Goal: Task Accomplishment & Management: Use online tool/utility

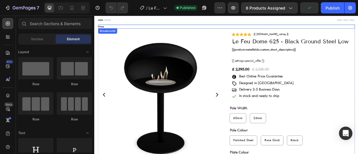
click at [263, 29] on nav "Home Product Title" at bounding box center [262, 29] width 327 height 5
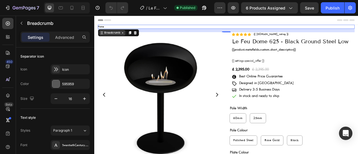
click at [113, 38] on div "Breadcrumb" at bounding box center [117, 37] width 22 height 5
click at [121, 38] on div "Breadcrumb" at bounding box center [117, 37] width 22 height 5
click at [68, 34] on p "Advanced" at bounding box center [64, 37] width 19 height 6
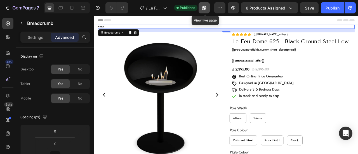
click at [204, 9] on icon "button" at bounding box center [202, 8] width 1 height 1
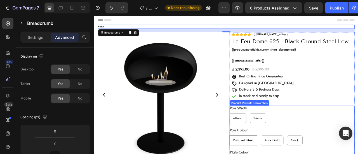
radio input "true"
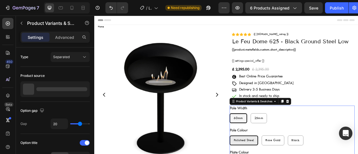
radio input "false"
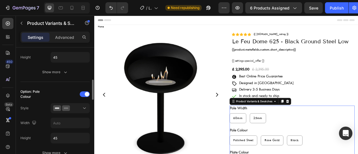
scroll to position [224, 0]
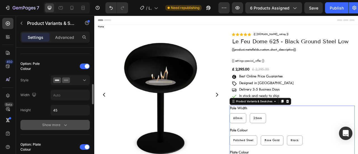
click at [65, 124] on icon "button" at bounding box center [65, 125] width 3 height 2
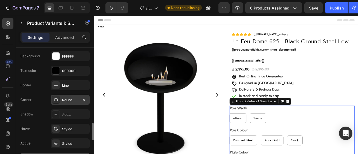
scroll to position [336, 0]
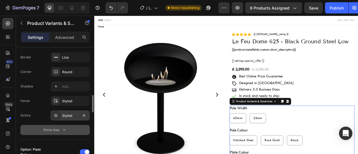
click at [70, 114] on div "Styled" at bounding box center [70, 115] width 16 height 5
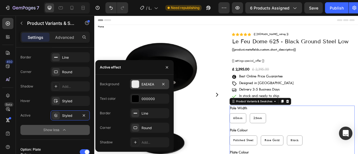
click at [152, 84] on div "EAEAEA" at bounding box center [150, 84] width 16 height 5
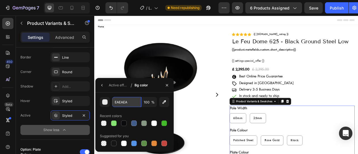
click at [126, 103] on input "EAEAEA" at bounding box center [126, 102] width 29 height 10
click at [277, 148] on div "60mm" at bounding box center [277, 146] width 21 height 10
click at [266, 140] on input "60mm 60mm 60mm" at bounding box center [266, 140] width 0 height 0
radio input "true"
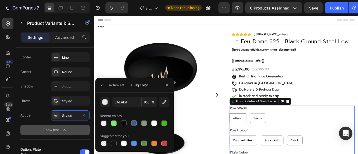
radio input "true"
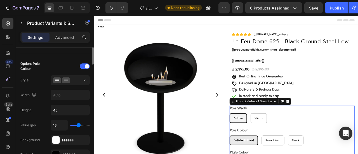
scroll to position [168, 0]
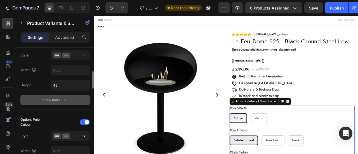
click at [65, 100] on icon "button" at bounding box center [65, 101] width 3 height 2
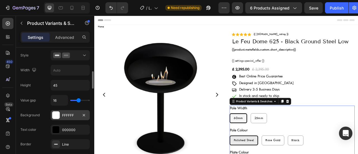
click at [71, 113] on div "FFFFFF" at bounding box center [70, 115] width 16 height 5
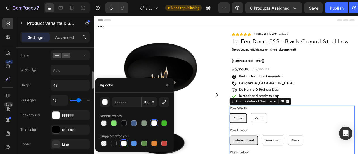
scroll to position [252, 0]
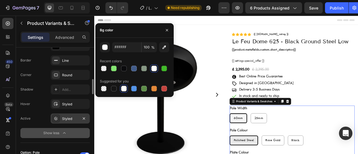
click at [59, 115] on div at bounding box center [56, 119] width 8 height 8
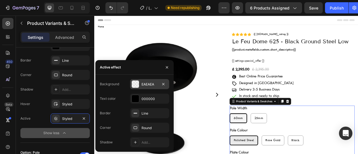
click at [155, 87] on div "EAEAEA" at bounding box center [149, 84] width 39 height 10
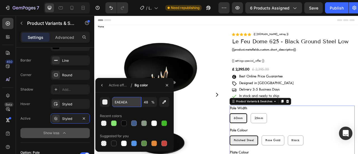
click at [0, 0] on input "EAEAEA" at bounding box center [0, 0] width 0 height 0
click at [0, 0] on input "48" at bounding box center [0, 0] width 0 height 0
type input "100"
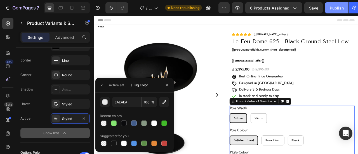
click at [340, 6] on div "Publish" at bounding box center [337, 8] width 14 height 6
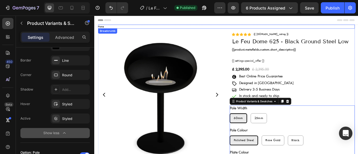
click at [271, 30] on nav "Home Product Title" at bounding box center [262, 29] width 327 height 5
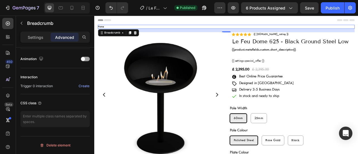
scroll to position [0, 0]
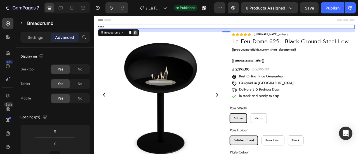
click at [146, 36] on icon at bounding box center [146, 38] width 4 height 4
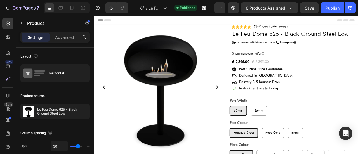
click at [258, 25] on div "Header" at bounding box center [262, 21] width 327 height 11
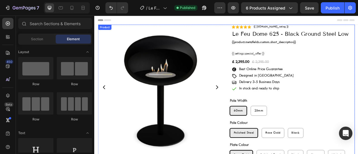
click at [260, 27] on div "Header" at bounding box center [262, 21] width 327 height 11
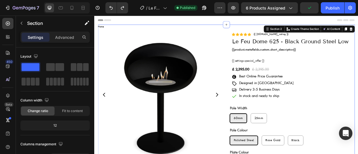
click at [260, 30] on div at bounding box center [262, 27] width 9 height 9
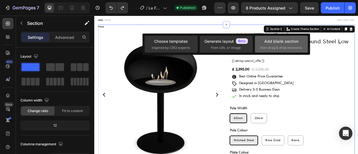
click at [266, 43] on div "Add blank section" at bounding box center [281, 41] width 34 height 6
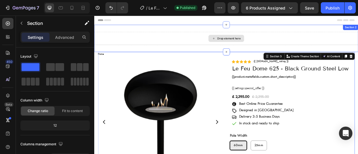
click at [198, 45] on div "Drop element here" at bounding box center [262, 44] width 336 height 17
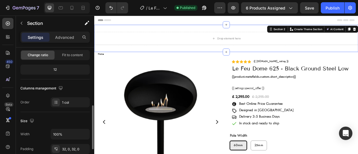
scroll to position [84, 0]
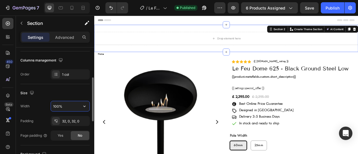
click at [72, 108] on input "100%" at bounding box center [70, 106] width 39 height 10
click at [87, 106] on icon "button" at bounding box center [85, 106] width 6 height 6
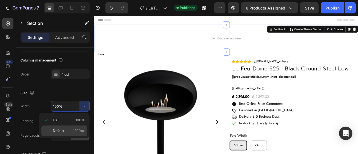
click at [68, 127] on div "Default 1200px" at bounding box center [64, 131] width 46 height 11
type input "1200"
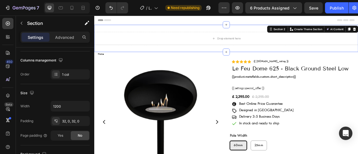
click at [297, 34] on div "Drop element here Section 2 Create Theme Section AI Content Write with GemAI Wh…" at bounding box center [262, 44] width 336 height 35
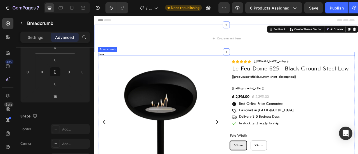
click at [186, 64] on nav "Home Le Feu Dome 625 - Black Ground Steel Low" at bounding box center [262, 64] width 327 height 5
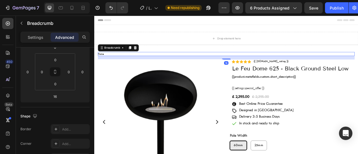
scroll to position [0, 0]
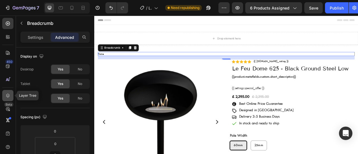
click at [9, 93] on icon at bounding box center [8, 96] width 6 height 6
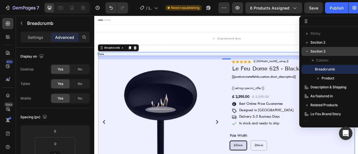
click at [320, 52] on span "Section 3" at bounding box center [317, 52] width 15 height 6
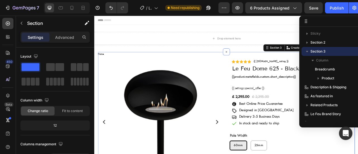
scroll to position [27, 0]
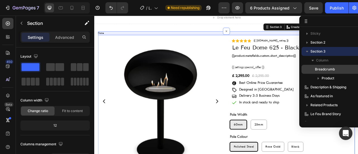
click at [322, 70] on span "Breadcrumb" at bounding box center [325, 70] width 20 height 6
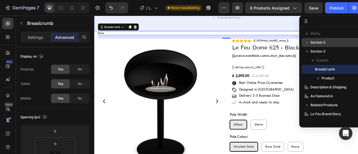
click at [315, 43] on span "Section 2" at bounding box center [317, 43] width 15 height 6
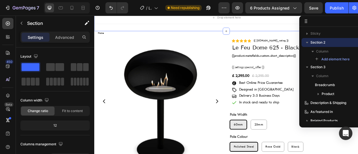
scroll to position [0, 0]
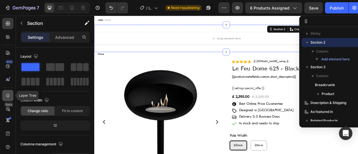
click at [10, 95] on icon at bounding box center [8, 96] width 6 height 6
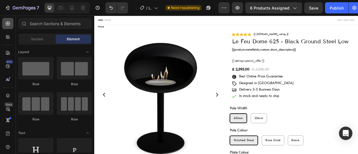
click at [7, 23] on icon at bounding box center [8, 24] width 6 height 6
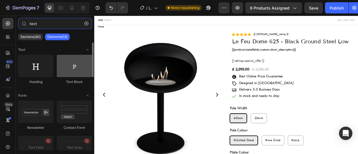
type input "text"
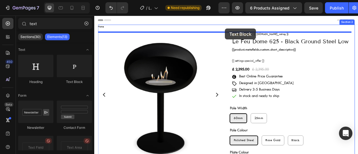
drag, startPoint x: 161, startPoint y: 89, endPoint x: 260, endPoint y: 32, distance: 114.0
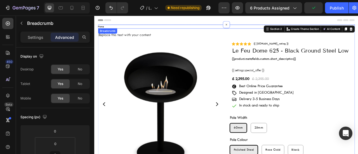
click at [236, 28] on nav "Home Le Feu Dome 625 - Black Ground Steel Low" at bounding box center [262, 29] width 327 height 5
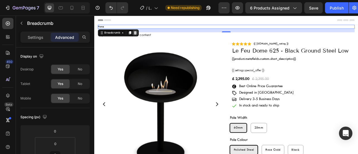
click at [146, 37] on icon at bounding box center [146, 37] width 4 height 4
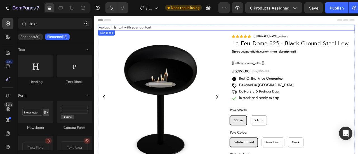
click at [205, 30] on div "Replace this text with your content" at bounding box center [262, 31] width 327 height 8
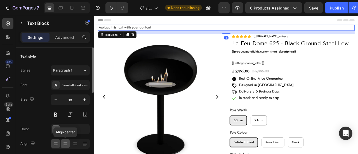
click at [66, 143] on icon at bounding box center [65, 143] width 3 height 1
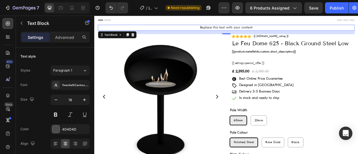
click at [268, 30] on div "Replace this text with your content" at bounding box center [262, 31] width 327 height 8
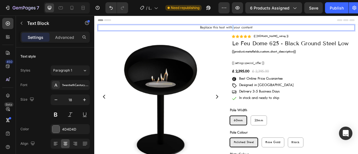
click at [268, 30] on p "Replace this text with your content" at bounding box center [262, 31] width 326 height 6
drag, startPoint x: 269, startPoint y: 31, endPoint x: 241, endPoint y: 30, distance: 28.3
click at [241, 30] on p "See all Le Feu Fires" at bounding box center [262, 31] width 326 height 6
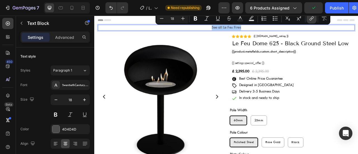
click at [310, 19] on icon "Editor contextual toolbar" at bounding box center [311, 19] width 3 height 3
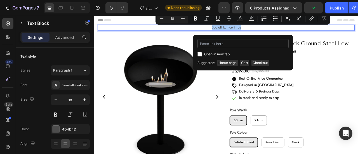
type input "custom code to show breadcrumb shopify"
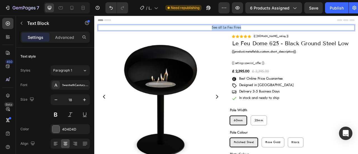
drag, startPoint x: 278, startPoint y: 31, endPoint x: 237, endPoint y: 31, distance: 41.1
click at [237, 31] on p "See all Le Feu Fires" at bounding box center [262, 31] width 326 height 6
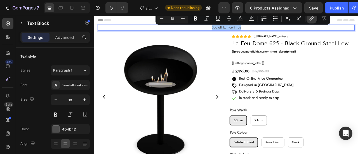
click at [310, 19] on icon "Editor contextual toolbar" at bounding box center [311, 19] width 3 height 3
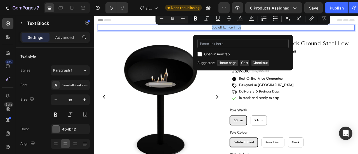
type input "[URL][DOMAIN_NAME][MEDICAL_DATA]"
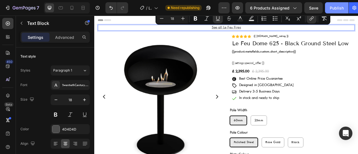
click at [331, 7] on div "Publish" at bounding box center [337, 8] width 14 height 6
